Goal: Task Accomplishment & Management: Use online tool/utility

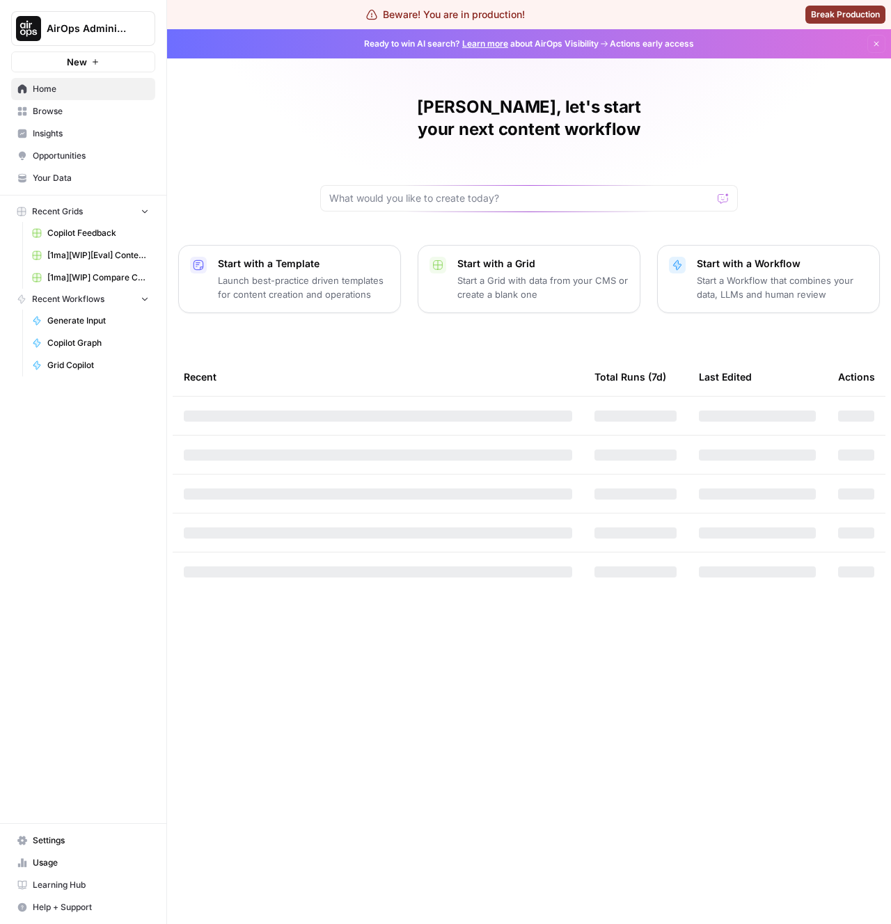
click at [263, 139] on div "[PERSON_NAME], let's start your next content workflow Start with a Template Lau…" at bounding box center [529, 476] width 724 height 895
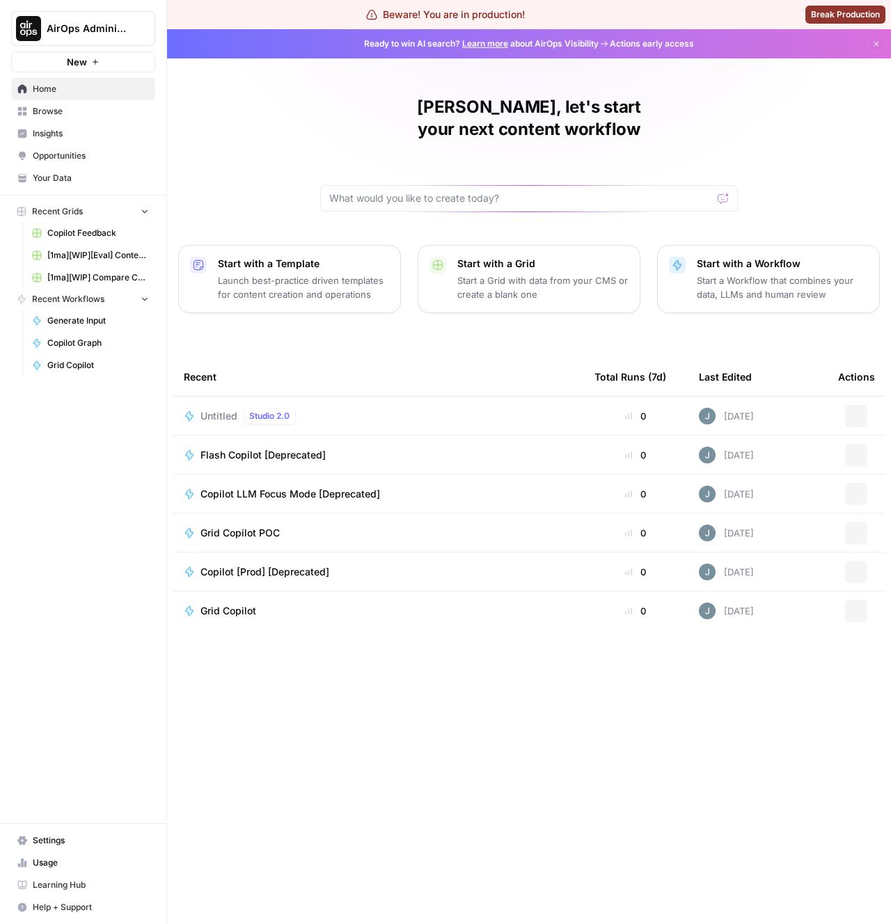
click at [67, 22] on span "AirOps Administrative" at bounding box center [89, 29] width 84 height 14
click at [226, 409] on span "Untitled" at bounding box center [218, 416] width 37 height 14
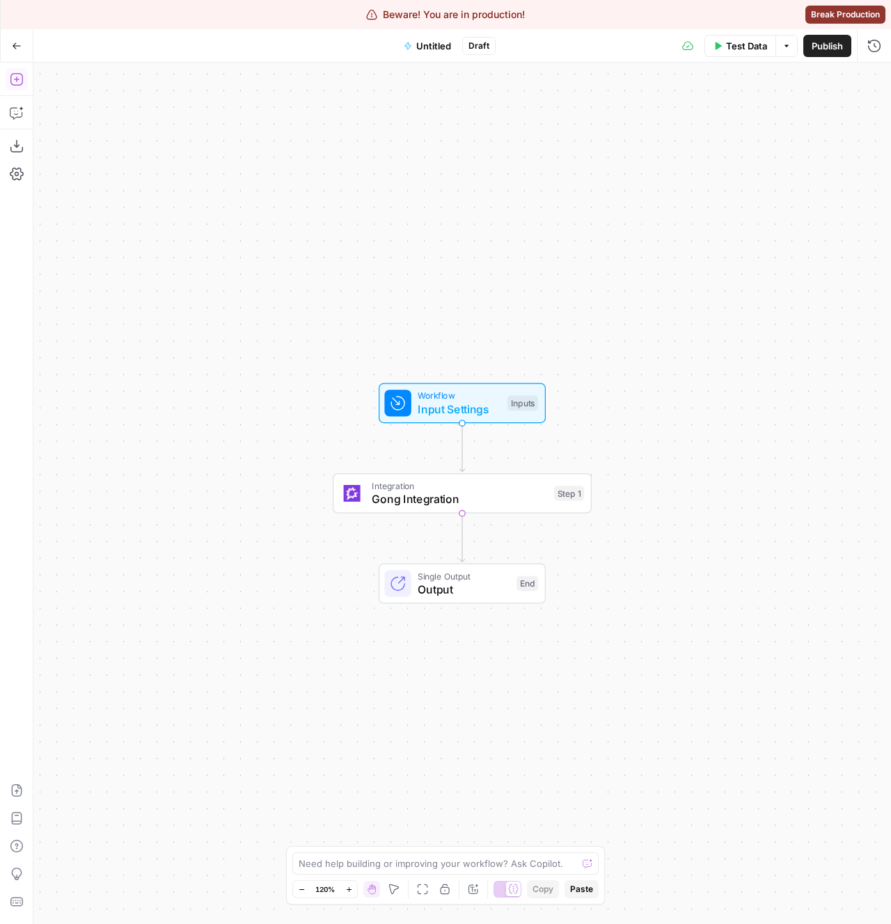
click at [10, 81] on icon "button" at bounding box center [16, 79] width 13 height 13
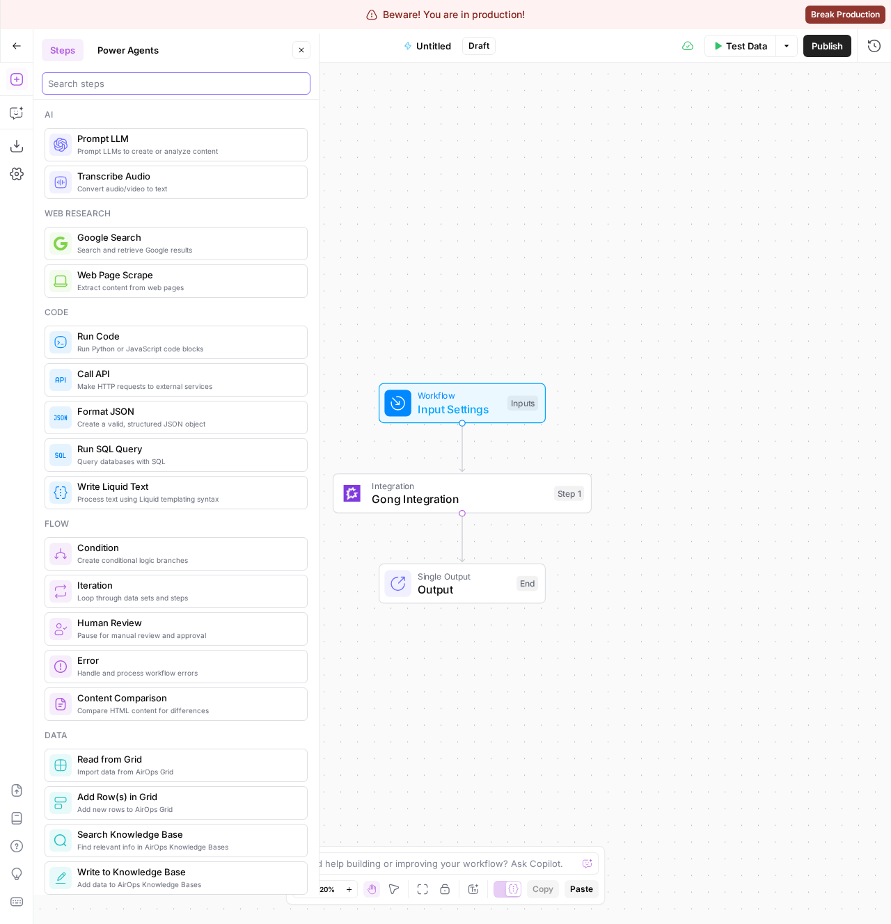
click at [117, 85] on input "search" at bounding box center [176, 84] width 256 height 14
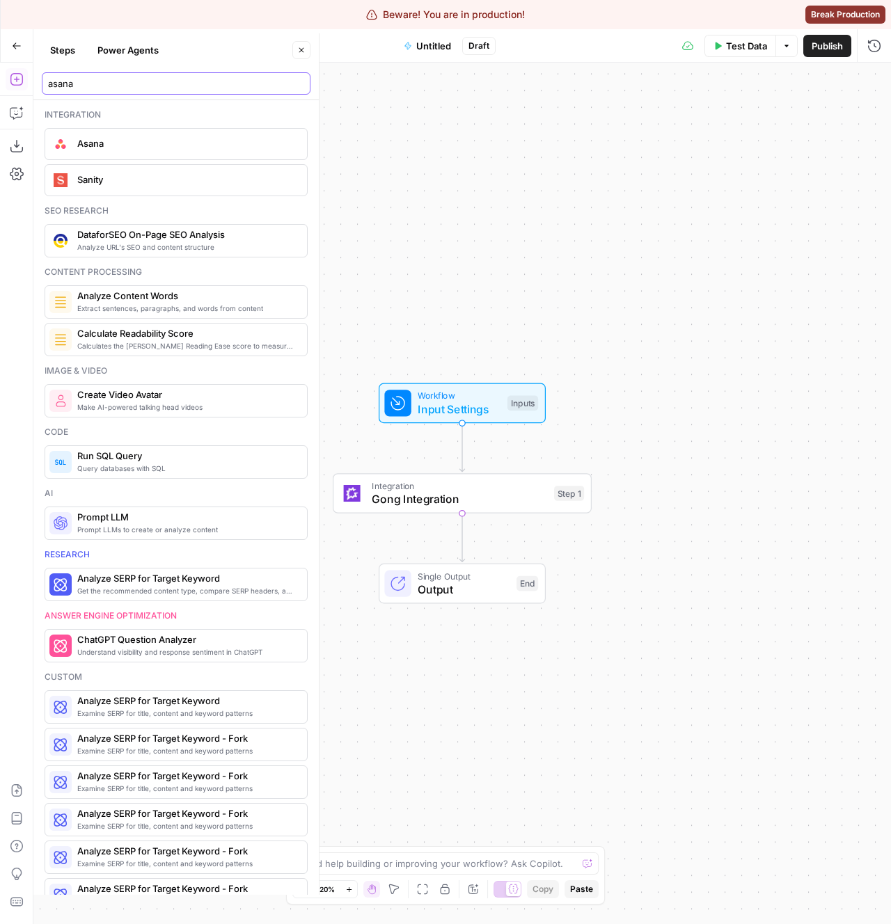
type input "asana"
click at [115, 143] on span "Asana" at bounding box center [186, 143] width 218 height 14
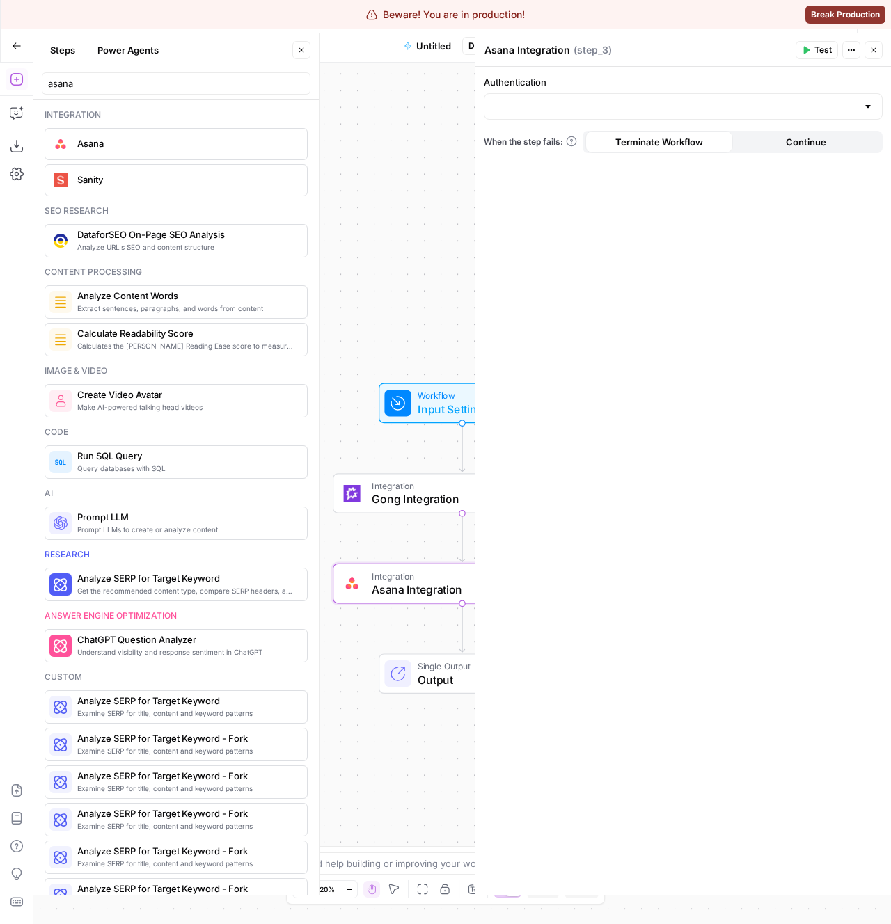
click at [302, 47] on icon "button" at bounding box center [301, 50] width 8 height 8
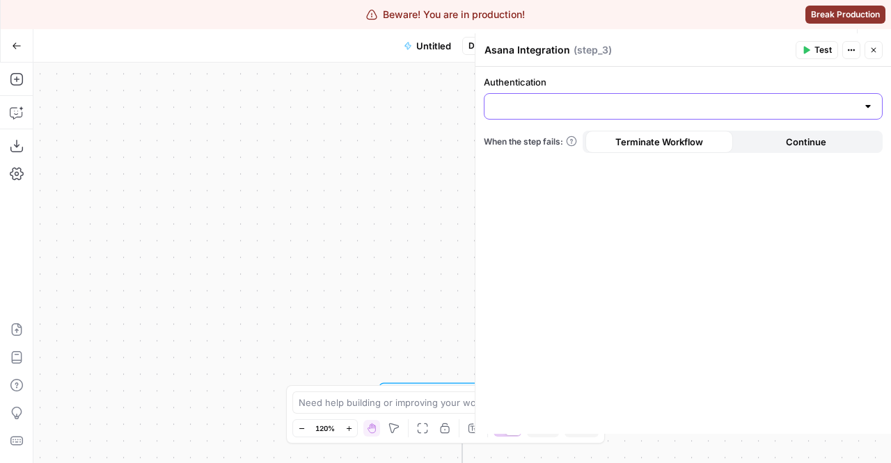
click at [541, 100] on input "Authentication" at bounding box center [675, 106] width 364 height 14
click at [538, 140] on span "Asana 1" at bounding box center [679, 141] width 369 height 14
type input "Asana 1"
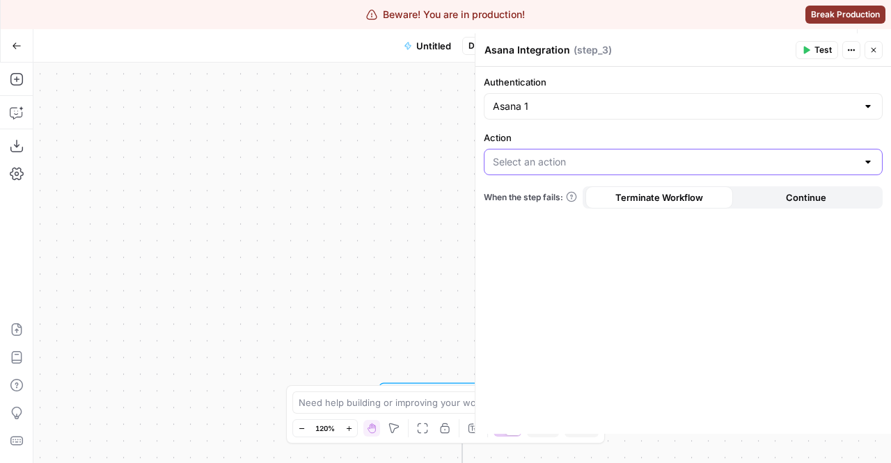
click at [558, 160] on input "Action" at bounding box center [675, 162] width 364 height 14
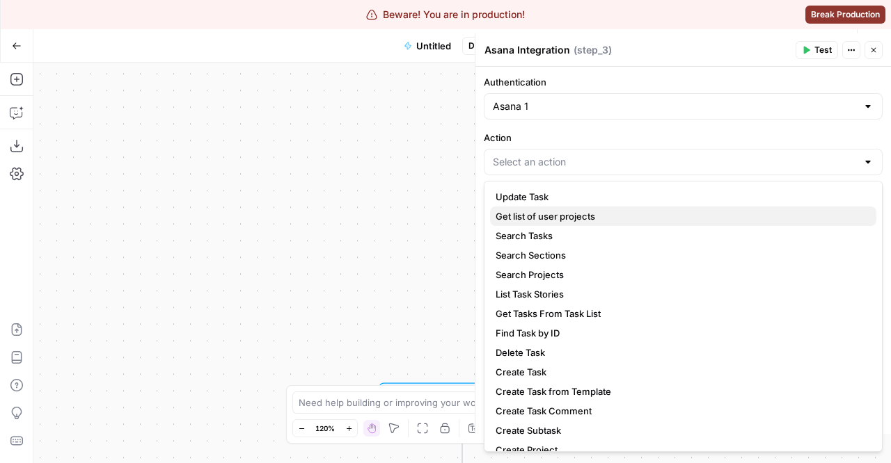
click at [540, 215] on span "Get list of user projects" at bounding box center [679, 216] width 369 height 14
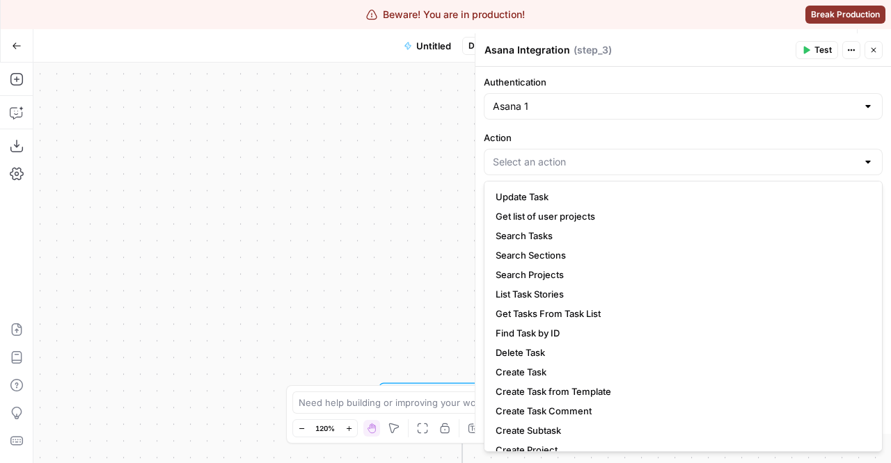
type input "Get list of user projects"
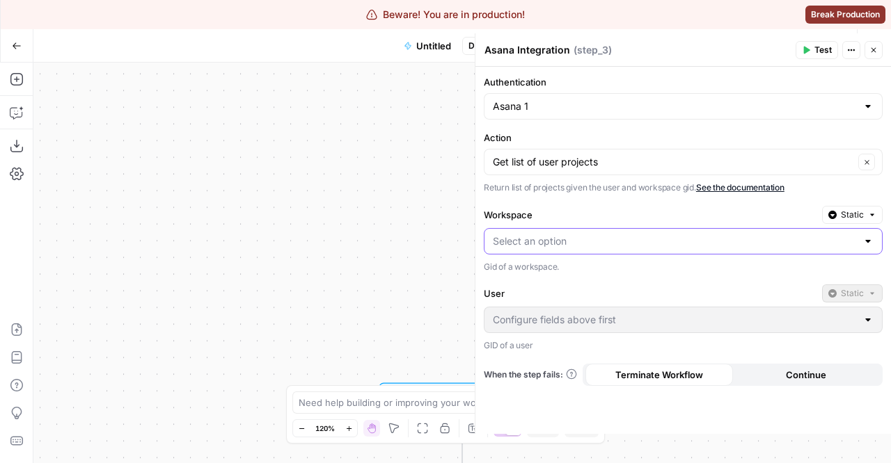
click at [564, 240] on input "Workspace" at bounding box center [675, 241] width 364 height 14
click at [564, 216] on label "Workspace" at bounding box center [650, 215] width 333 height 14
click at [564, 234] on input "Workspace" at bounding box center [675, 241] width 364 height 14
click at [265, 328] on div "Workflow Input Settings Inputs Integration Gong Integration Step 1 Integration …" at bounding box center [461, 263] width 857 height 401
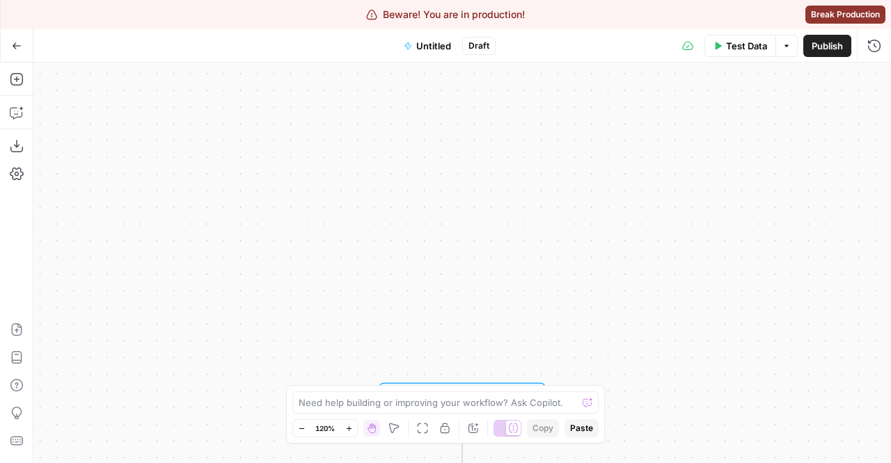
click at [18, 48] on icon "button" at bounding box center [17, 46] width 10 height 10
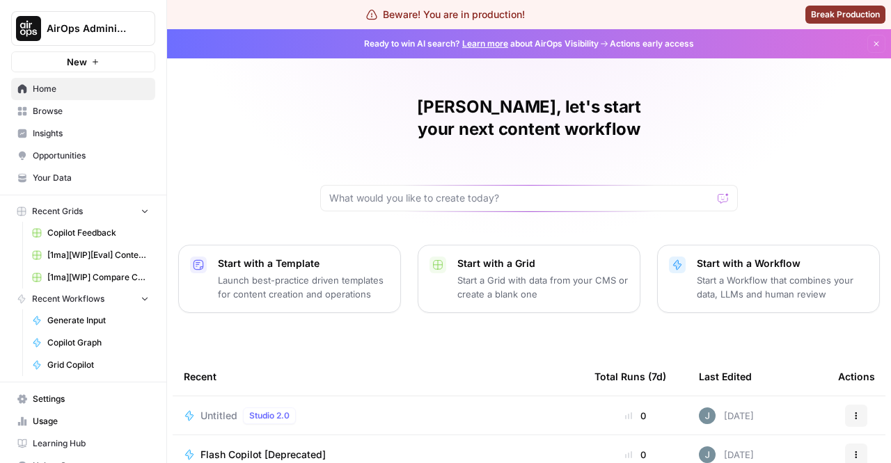
click at [201, 148] on div "[PERSON_NAME], let's start your next content workflow Start with a Template Lau…" at bounding box center [529, 360] width 724 height 662
click at [254, 107] on div "[PERSON_NAME], let's start your next content workflow Start with a Template Lau…" at bounding box center [529, 360] width 724 height 662
click at [543, 322] on div "[PERSON_NAME], let's start your next content workflow Start with a Template Lau…" at bounding box center [529, 360] width 724 height 662
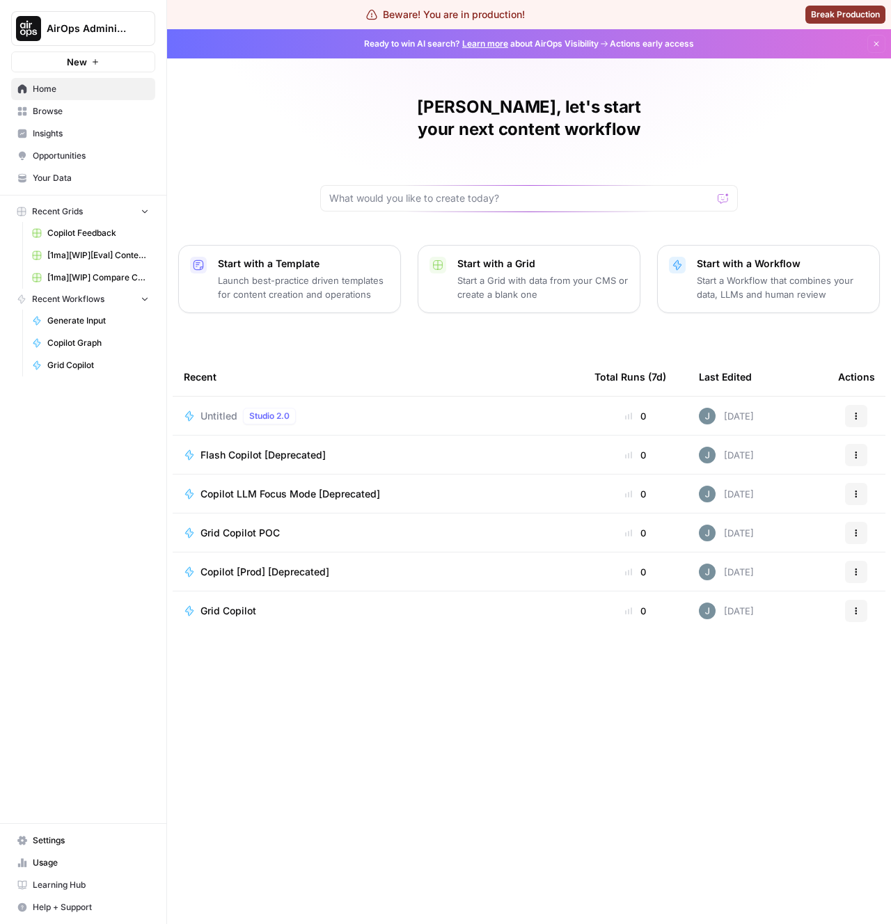
click at [399, 728] on div "[PERSON_NAME], let's start your next content workflow Start with a Template Lau…" at bounding box center [529, 476] width 724 height 895
click at [367, 358] on div "Recent" at bounding box center [378, 377] width 388 height 38
click at [295, 97] on div "[PERSON_NAME], let's start your next content workflow Start with a Template Lau…" at bounding box center [529, 476] width 724 height 895
click at [214, 408] on div "Untitled Studio 2.0" at bounding box center [250, 416] width 101 height 17
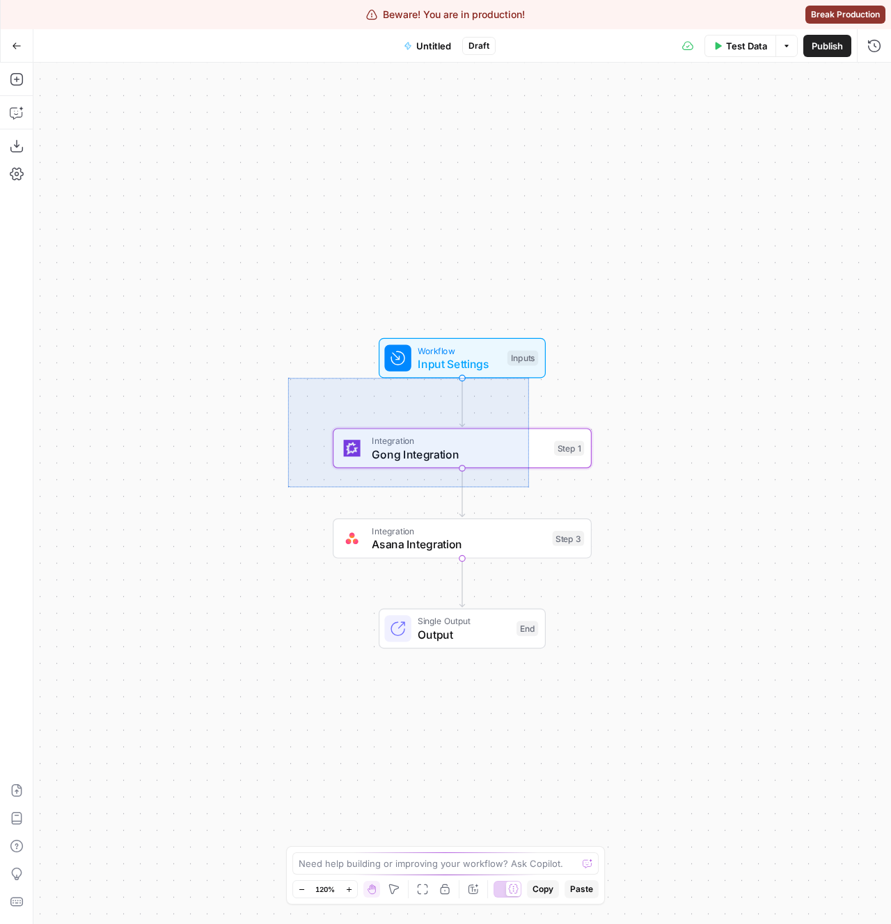
drag, startPoint x: 337, startPoint y: 417, endPoint x: 528, endPoint y: 486, distance: 202.7
click at [528, 486] on div "Workflow Input Settings Inputs Integration Gong Integration Step 1 Integration …" at bounding box center [461, 493] width 857 height 861
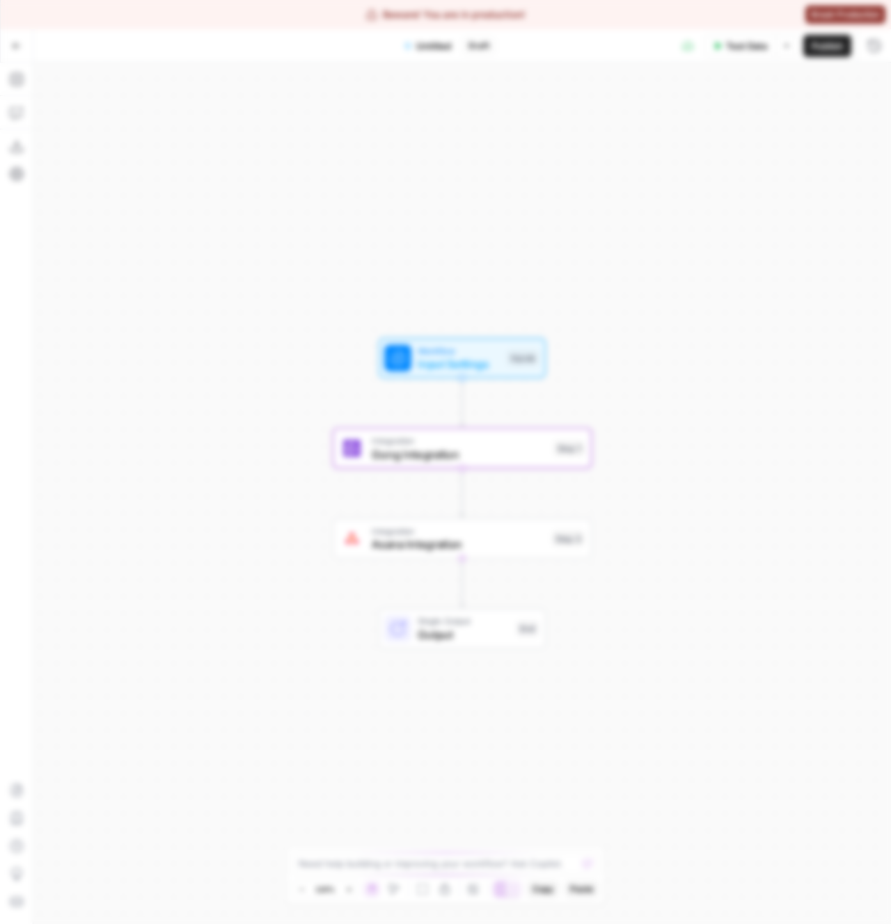
click button "Delete Step" at bounding box center [409, 175] width 68 height 24
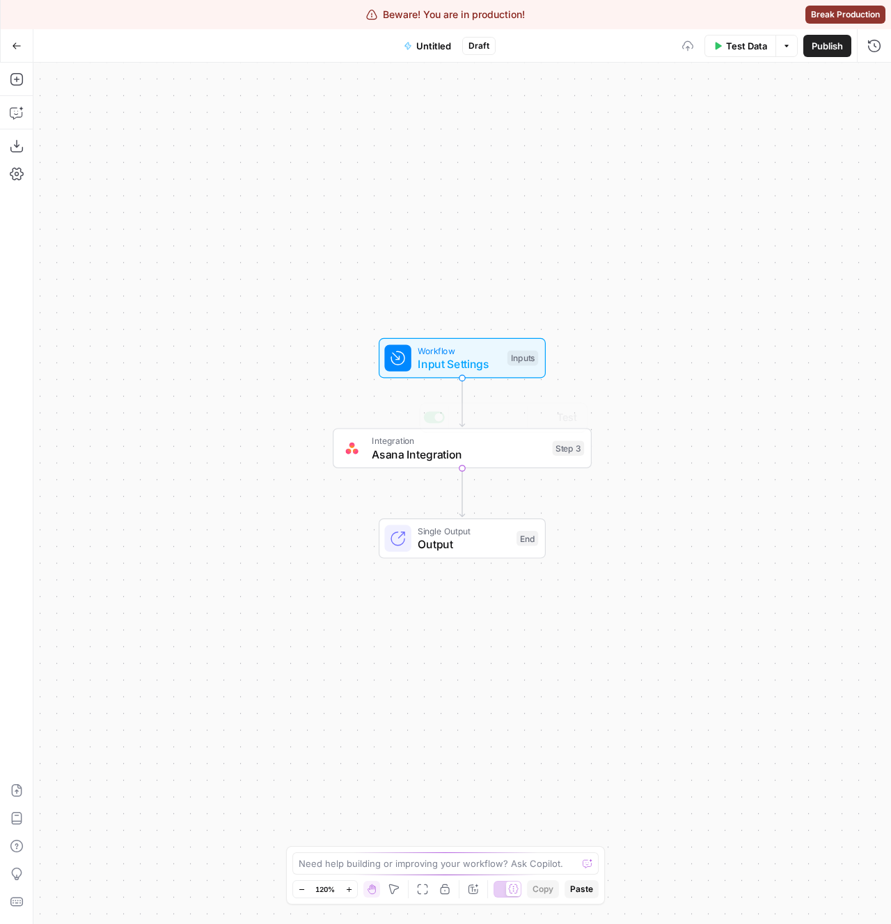
click at [110, 276] on div "Workflow Input Settings Inputs Integration Asana Integration Step 3 Copy step D…" at bounding box center [461, 493] width 857 height 861
